Goal: Navigation & Orientation: Find specific page/section

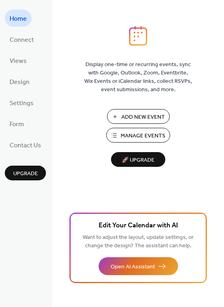
click at [20, 44] on span "Connect" at bounding box center [22, 40] width 24 height 12
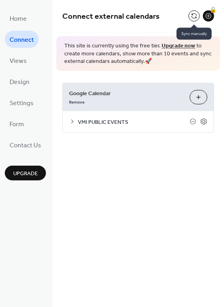
click at [194, 15] on button at bounding box center [193, 15] width 11 height 11
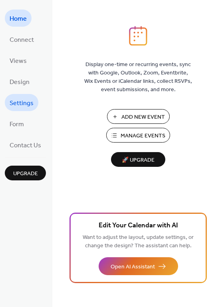
click at [20, 102] on span "Settings" at bounding box center [22, 103] width 24 height 12
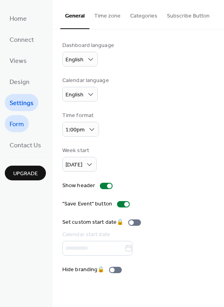
click at [22, 127] on span "Form" at bounding box center [17, 124] width 14 height 12
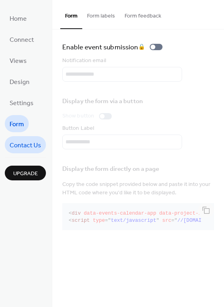
click at [27, 143] on span "Contact Us" at bounding box center [25, 145] width 31 height 12
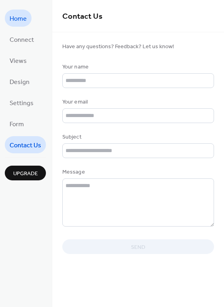
click at [24, 21] on span "Home" at bounding box center [18, 19] width 17 height 12
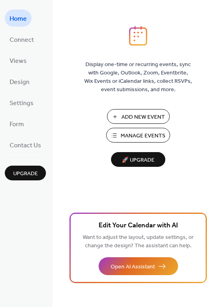
click at [145, 132] on span "Manage Events" at bounding box center [142, 136] width 45 height 8
